Goal: Task Accomplishment & Management: Manage account settings

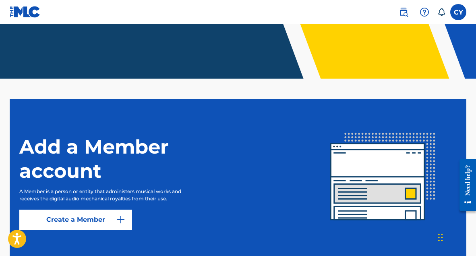
scroll to position [161, 0]
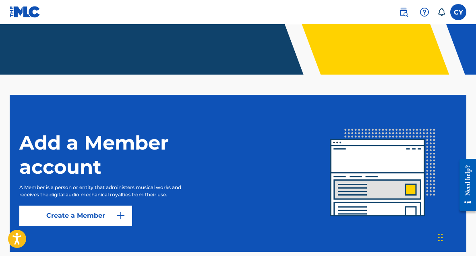
click at [103, 217] on link "Create a Member" at bounding box center [75, 215] width 113 height 20
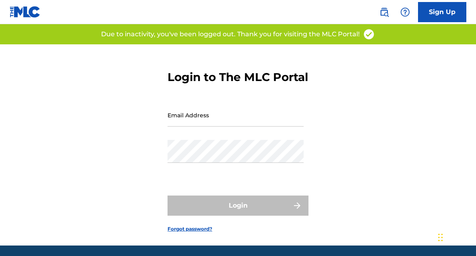
click at [225, 126] on input "Email Address" at bounding box center [235, 114] width 136 height 23
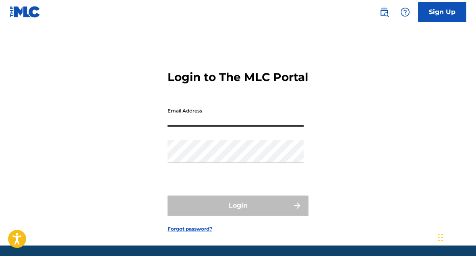
type input "[EMAIL_ADDRESS][DOMAIN_NAME]"
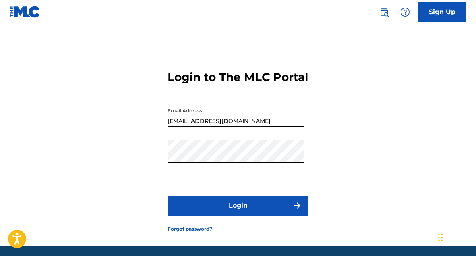
click at [270, 215] on button "Login" at bounding box center [237, 205] width 141 height 20
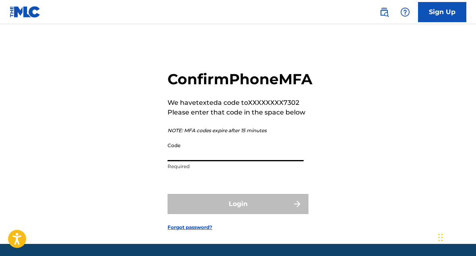
click at [197, 161] on input "Code" at bounding box center [235, 149] width 136 height 23
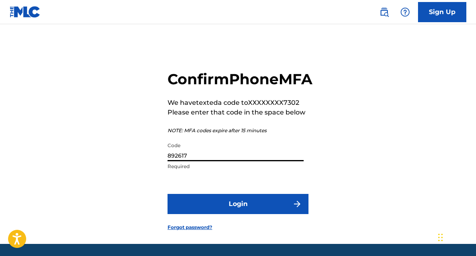
type input "892617"
click at [250, 214] on button "Login" at bounding box center [237, 204] width 141 height 20
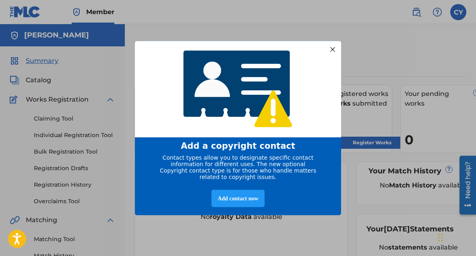
click at [335, 44] on div at bounding box center [332, 49] width 10 height 10
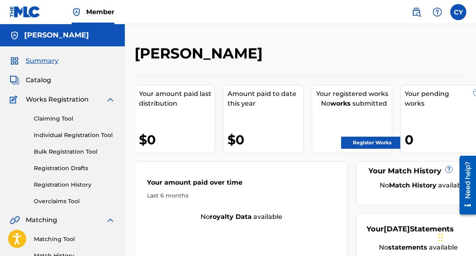
click at [356, 110] on div "Your registered works No works submitted Register Works" at bounding box center [351, 119] width 80 height 68
